Goal: Ask a question

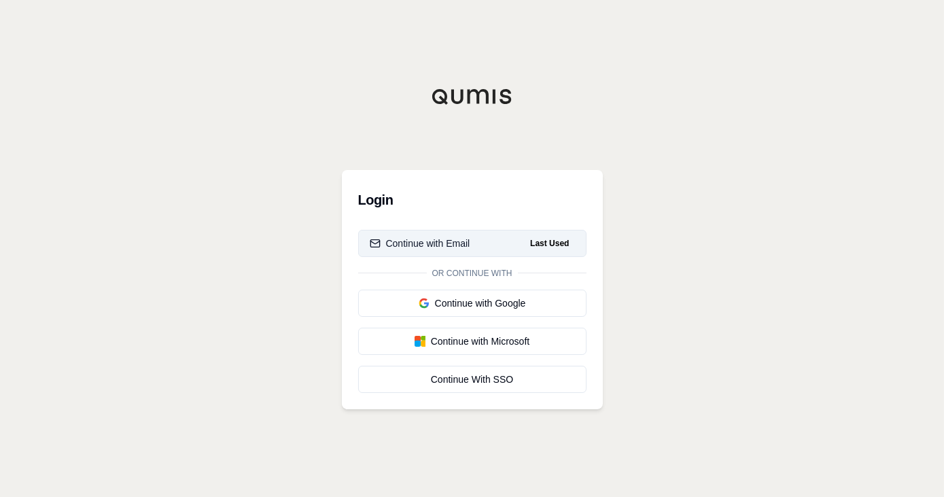
click at [422, 236] on div "Continue with Email" at bounding box center [420, 243] width 101 height 14
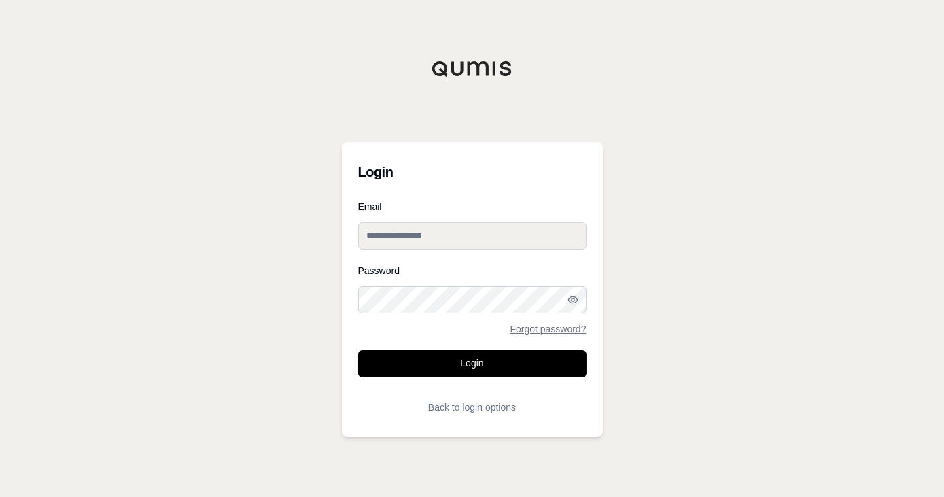
type input "**********"
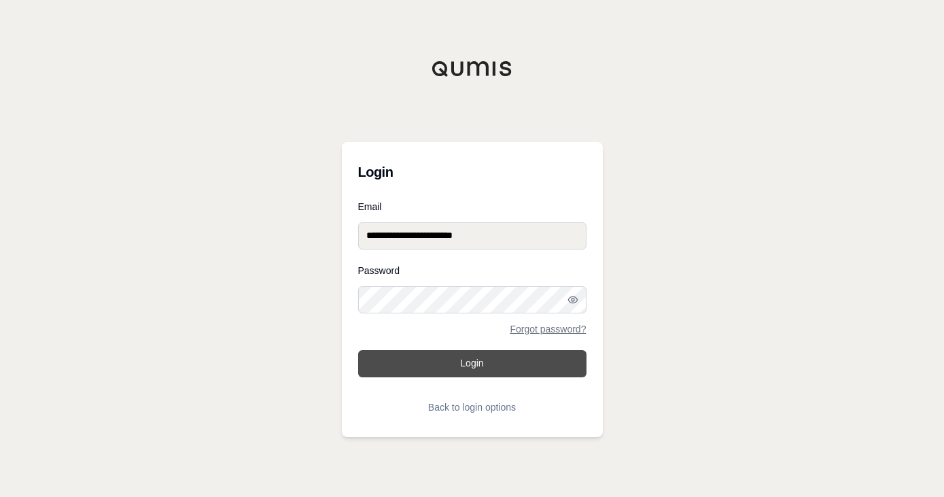
click at [467, 360] on button "Login" at bounding box center [472, 363] width 228 height 27
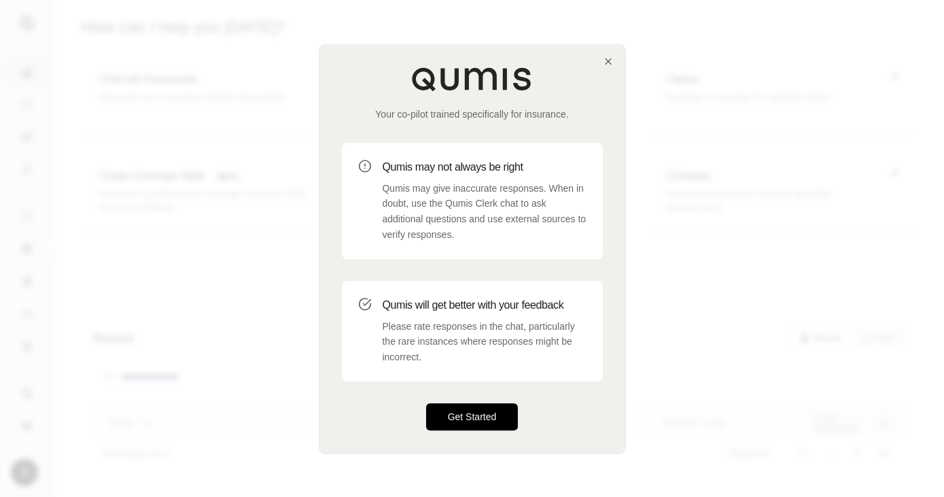
click at [464, 419] on button "Get Started" at bounding box center [472, 416] width 92 height 27
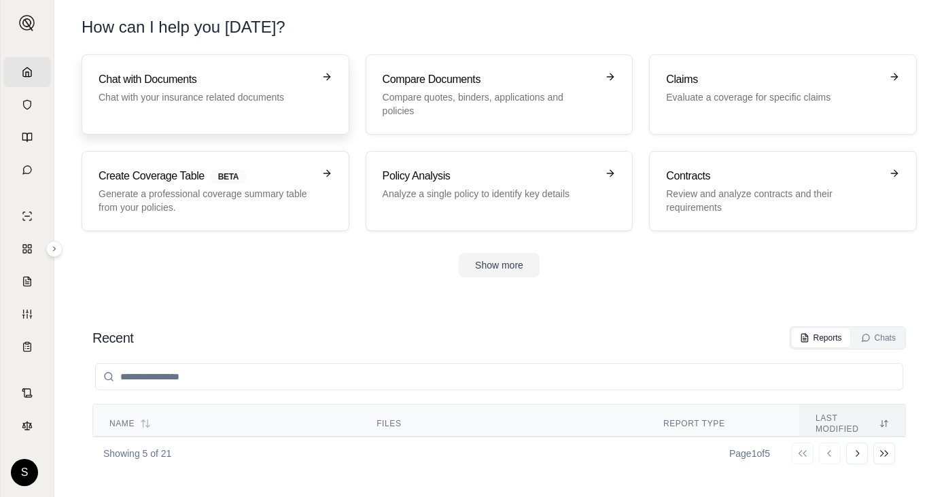
click at [262, 93] on p "Chat with your insurance related documents" at bounding box center [206, 97] width 215 height 14
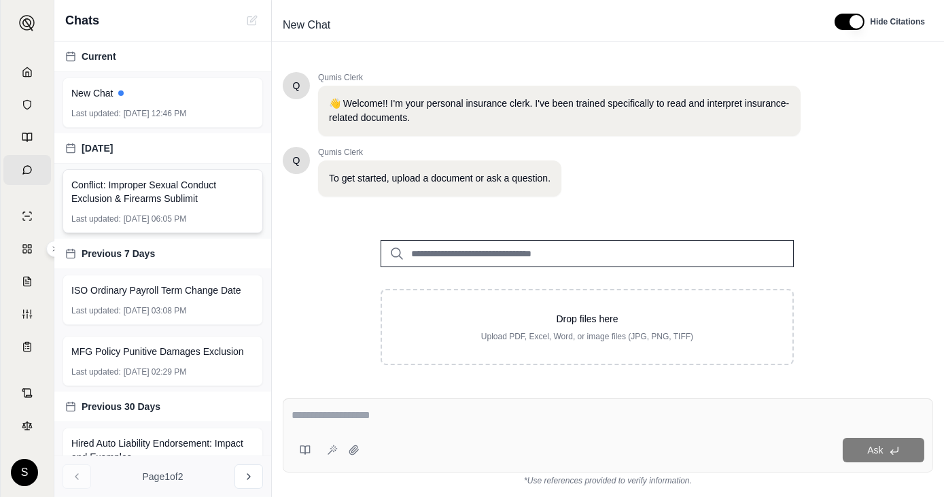
click at [195, 194] on span "Conflict: Improper Sexual Conduct Exclusion & Firearms Sublimit" at bounding box center [162, 191] width 183 height 27
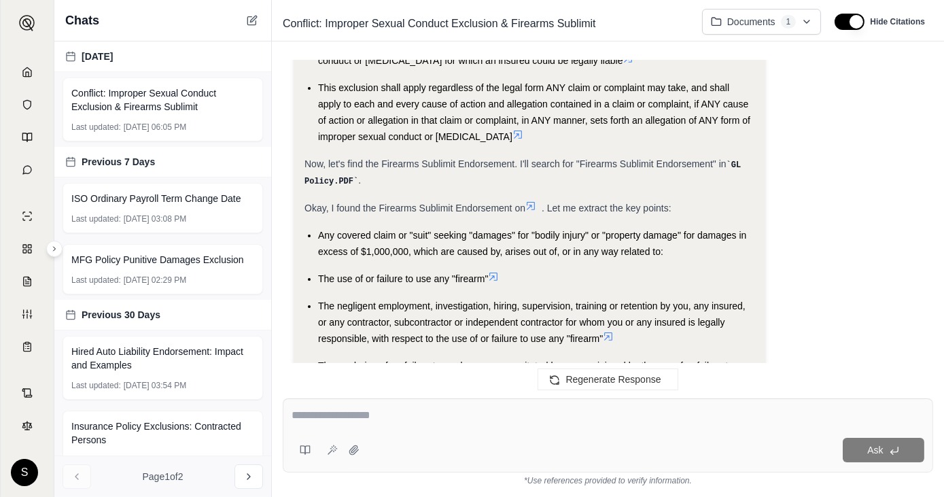
scroll to position [763, 0]
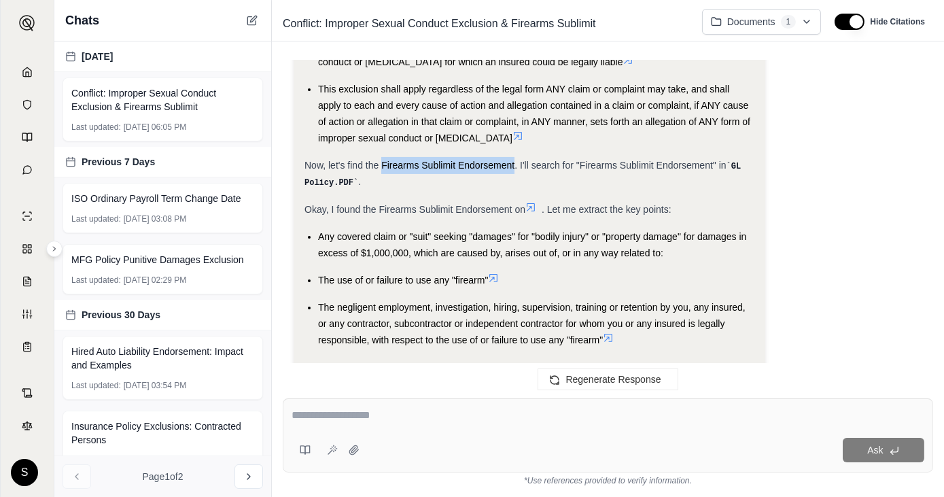
drag, startPoint x: 514, startPoint y: 146, endPoint x: 380, endPoint y: 147, distance: 134.5
click at [380, 160] on span "Now, let's find the Firearms Sublimit Endorsement. I'll search for "Firearms Su…" at bounding box center [515, 165] width 422 height 11
click at [378, 160] on span "Now, let's find the Firearms Sublimit Endorsement. I'll search for "Firearms Su…" at bounding box center [515, 165] width 422 height 11
click at [382, 424] on div at bounding box center [607, 417] width 633 height 21
click at [379, 419] on textarea at bounding box center [607, 415] width 633 height 16
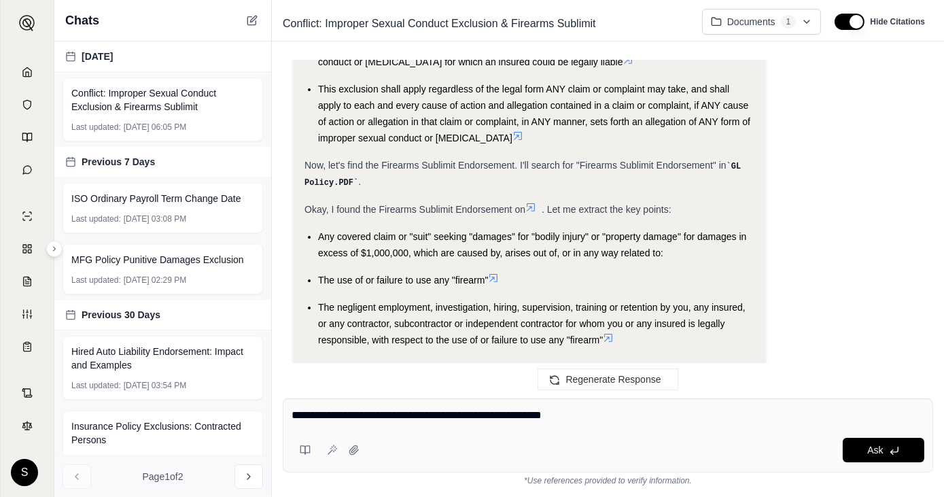
click at [597, 416] on textarea "**********" at bounding box center [607, 415] width 633 height 16
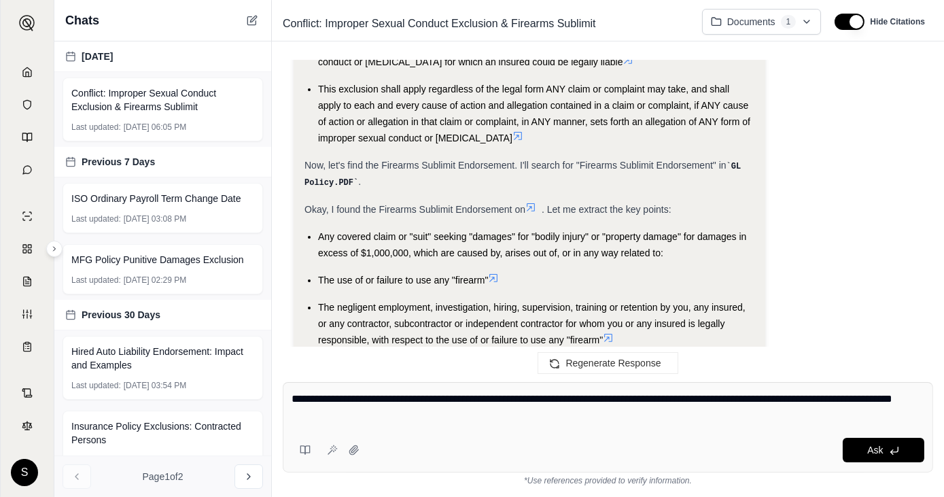
type textarea "**********"
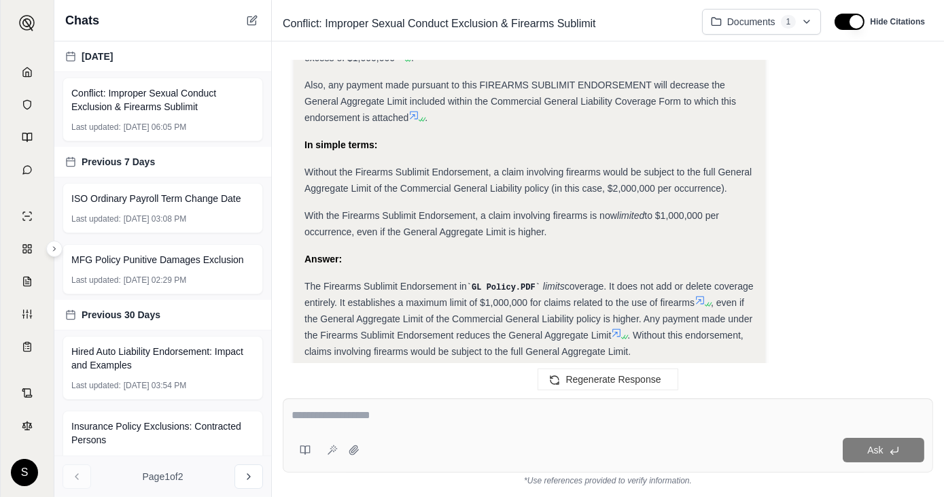
scroll to position [4496, 0]
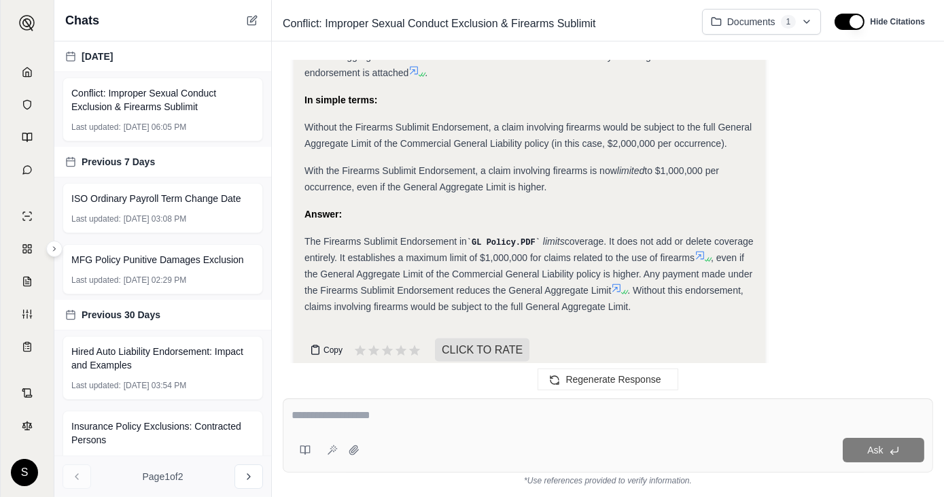
click at [318, 344] on icon at bounding box center [315, 349] width 11 height 11
